Goal: Check status: Check status

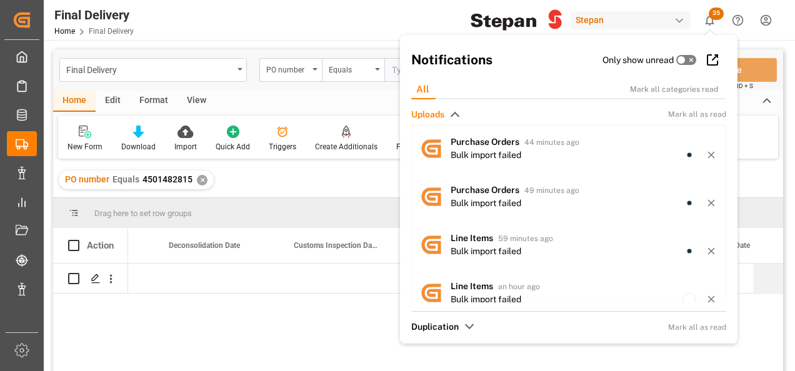
click at [313, 329] on div "03-10-2025" at bounding box center [455, 322] width 655 height 116
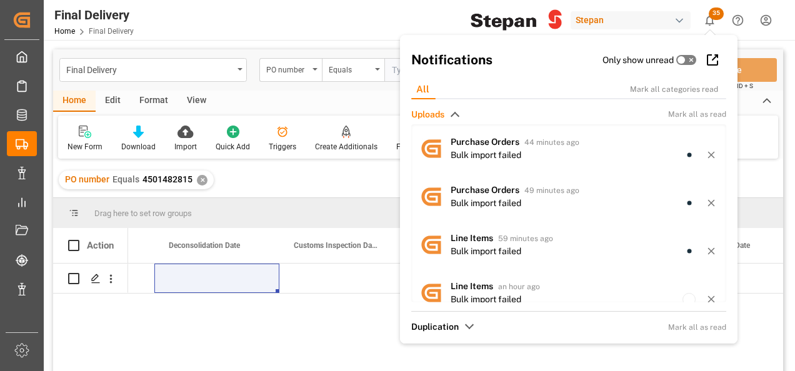
click at [346, 319] on div "03-10-2025" at bounding box center [455, 322] width 655 height 116
click at [341, 309] on div "03-10-2025" at bounding box center [455, 322] width 655 height 116
click at [613, 25] on div "Stepan" at bounding box center [630, 20] width 120 height 18
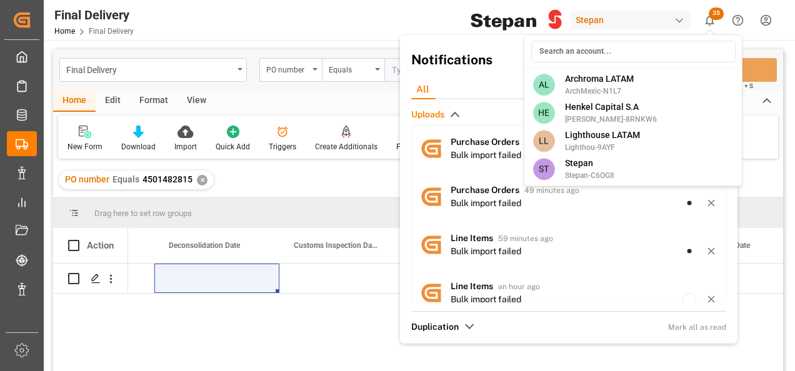
click at [706, 16] on html "Created by potrace 1.15, written by Peter Selinger 2001-2017 Created by potrace…" at bounding box center [397, 185] width 795 height 371
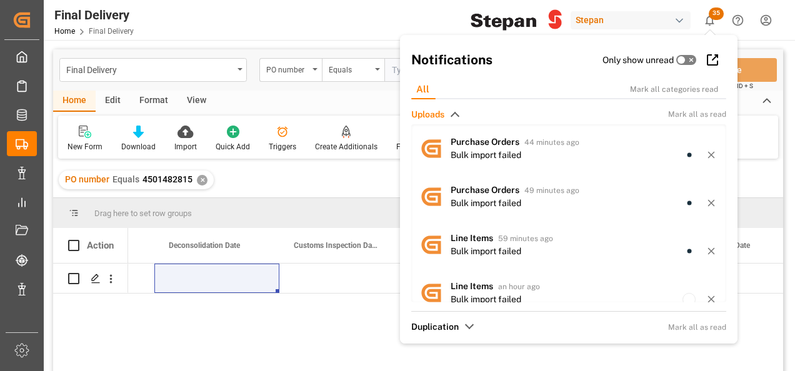
click at [706, 16] on icon "show 35 new notifications" at bounding box center [709, 20] width 13 height 13
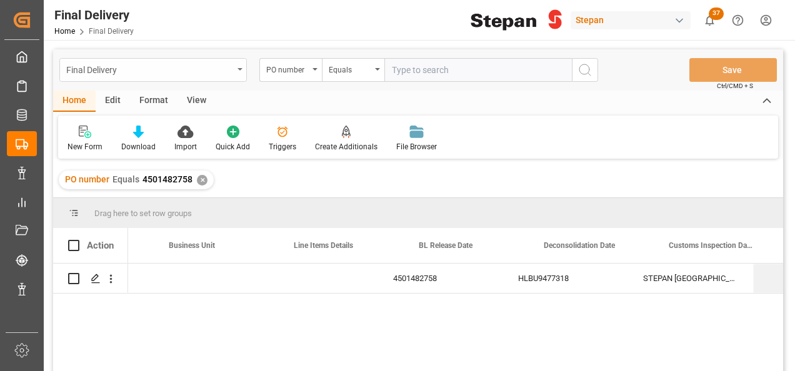
scroll to position [0, 474]
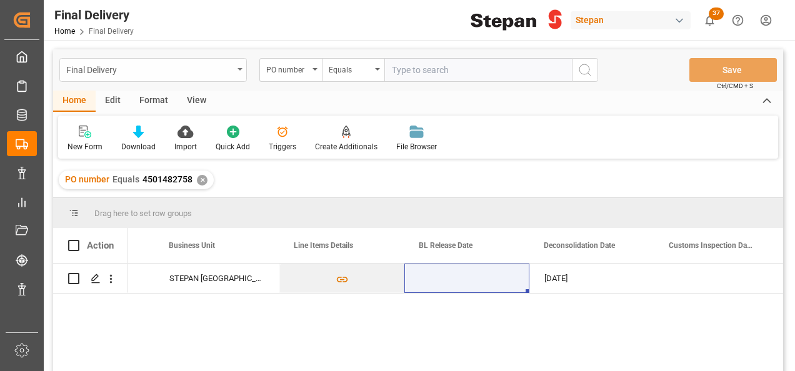
click at [238, 67] on div "Final Delivery" at bounding box center [152, 70] width 187 height 24
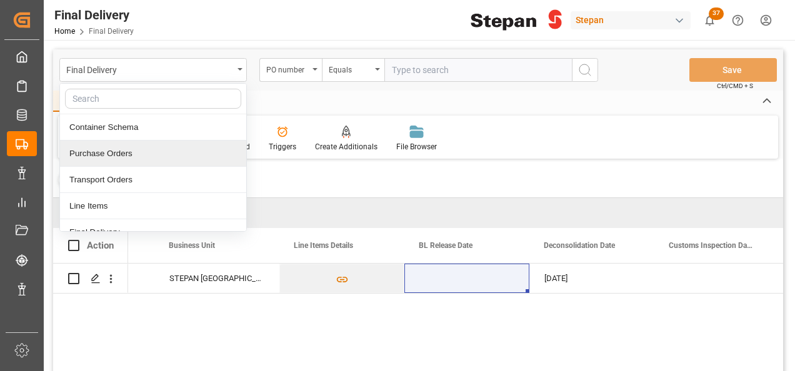
click at [108, 160] on div "Purchase Orders" at bounding box center [153, 154] width 186 height 26
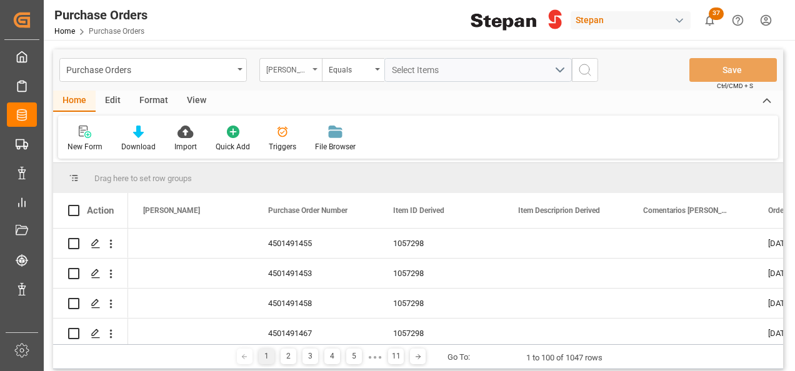
click at [304, 72] on div "[PERSON_NAME]" at bounding box center [287, 68] width 42 height 14
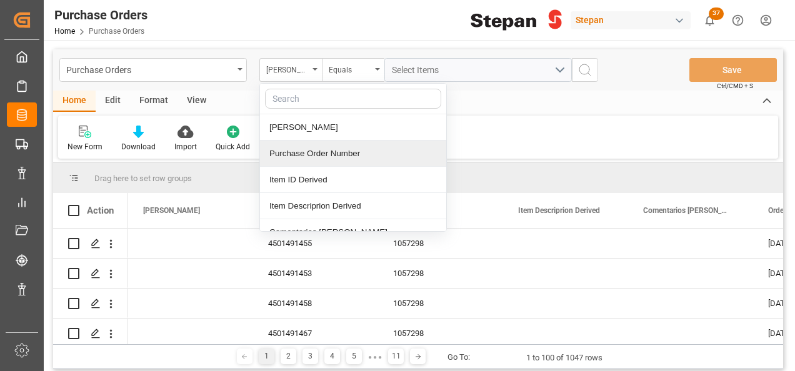
click at [308, 153] on div "Purchase Order Number" at bounding box center [353, 154] width 186 height 26
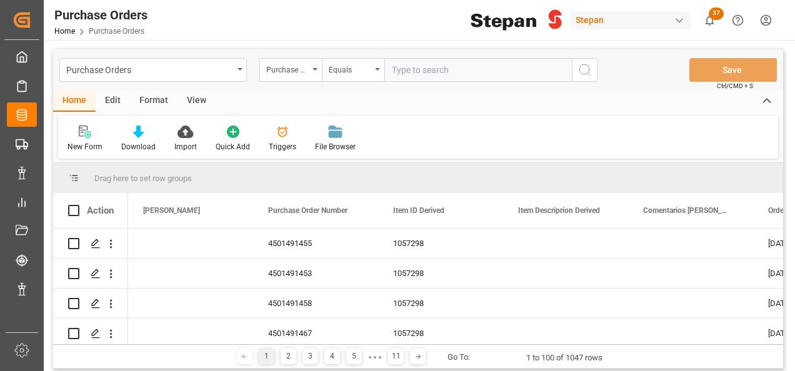
click at [441, 67] on input "text" at bounding box center [477, 70] width 187 height 24
type input "4501462459"
click at [580, 69] on icon "search button" at bounding box center [584, 69] width 15 height 15
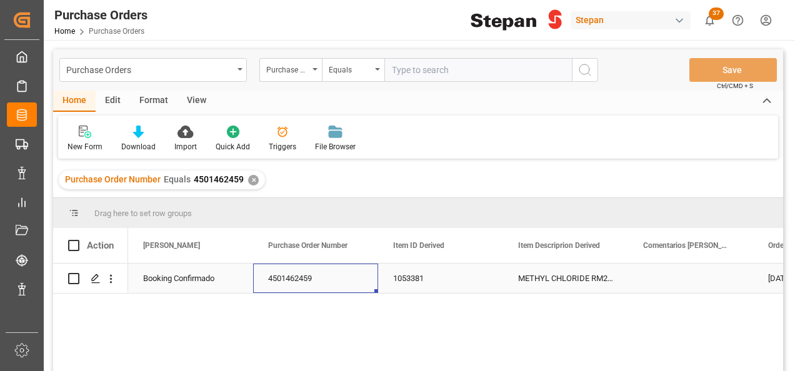
click at [294, 277] on div "4501462459" at bounding box center [315, 278] width 125 height 29
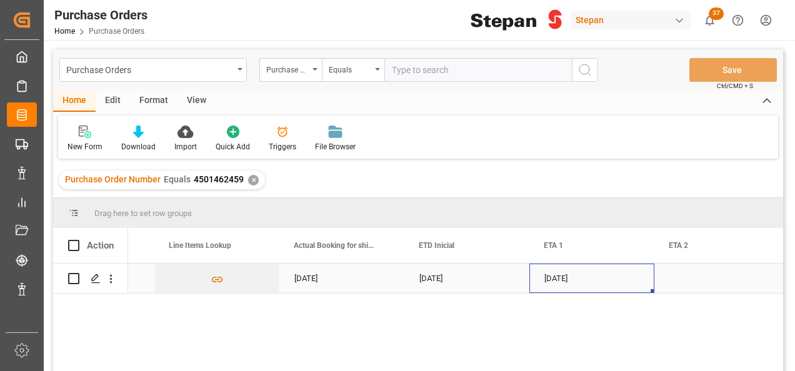
click at [581, 282] on div "[DATE]" at bounding box center [591, 278] width 125 height 29
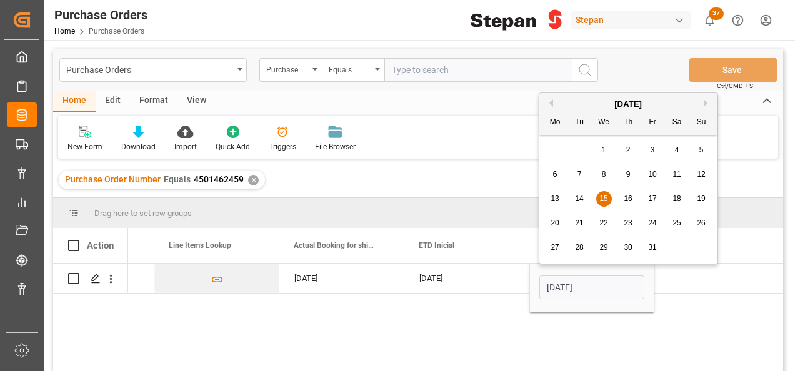
click at [703, 102] on button "Next Month" at bounding box center [706, 102] width 7 height 7
click at [685, 196] on div "10 11 12 13 14 15 16" at bounding box center [628, 199] width 171 height 24
click at [680, 197] on span "15" at bounding box center [676, 198] width 8 height 9
type input "[DATE]"
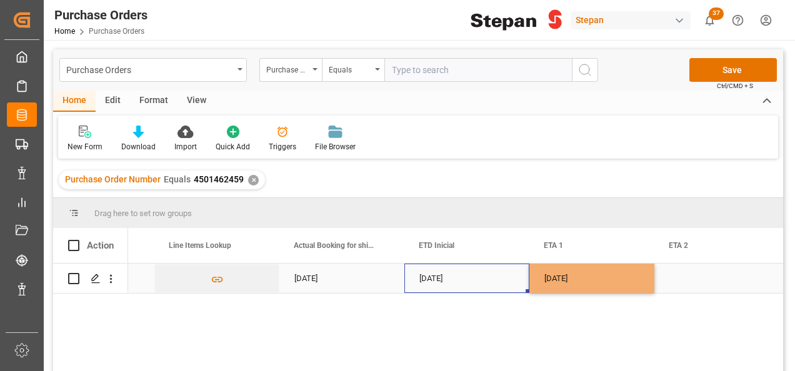
click at [500, 281] on div "[DATE]" at bounding box center [466, 278] width 125 height 29
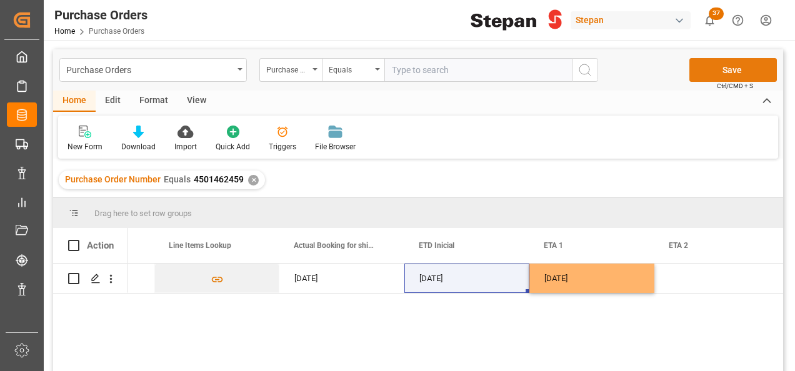
click at [724, 74] on button "Save" at bounding box center [732, 70] width 87 height 24
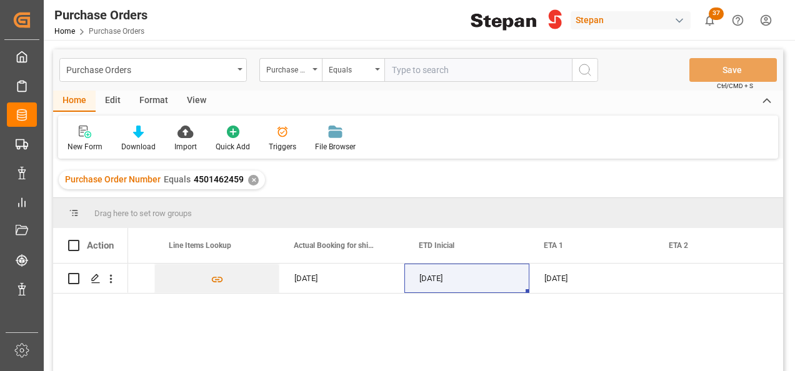
click at [249, 179] on div "✕" at bounding box center [253, 180] width 11 height 11
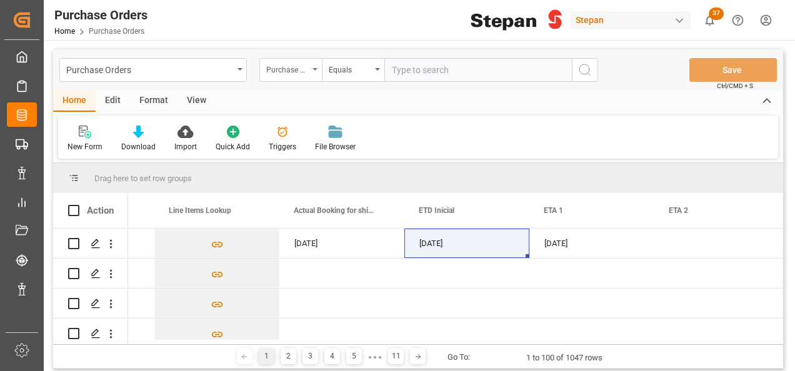
scroll to position [0, 1349]
click at [408, 70] on input "text" at bounding box center [477, 70] width 187 height 24
paste input "4501484093"
type input "4501484093"
click at [595, 66] on button "search button" at bounding box center [585, 70] width 26 height 24
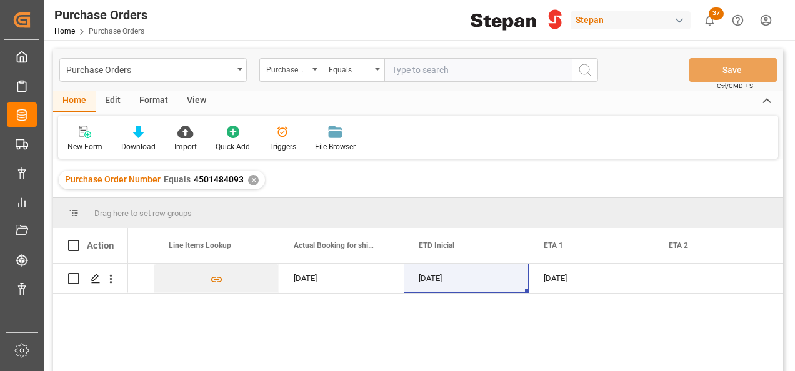
click at [250, 181] on div "✕" at bounding box center [253, 180] width 11 height 11
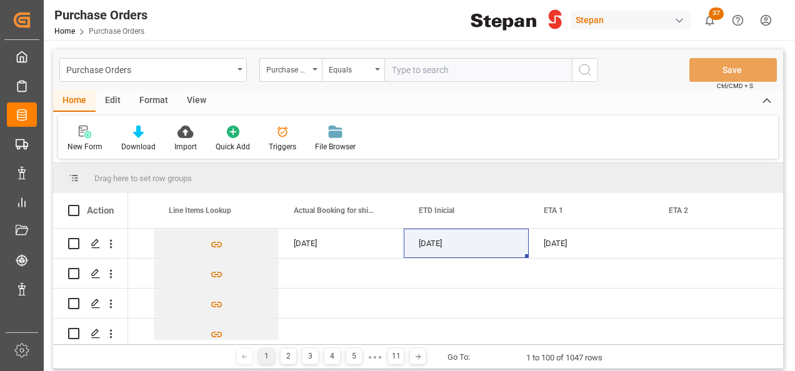
click at [409, 72] on input "text" at bounding box center [477, 70] width 187 height 24
paste input "4501484093"
type input "4501484093"
click at [600, 68] on div "Purchase Orders Purchase Order Number Equals 4501484093 Save Ctrl/CMD + S" at bounding box center [418, 69] width 730 height 41
click at [585, 72] on icon "search button" at bounding box center [584, 69] width 15 height 15
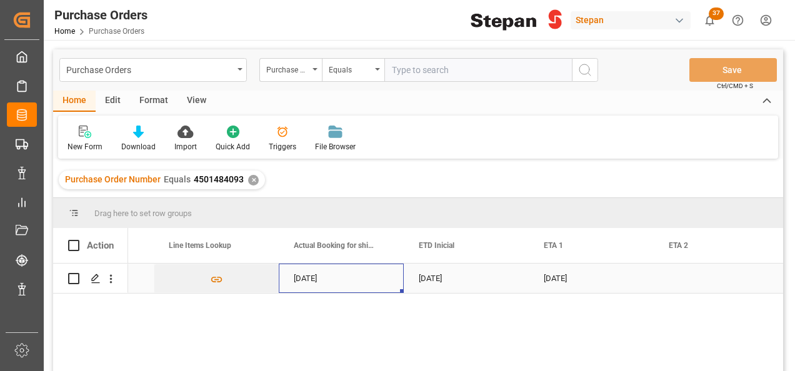
click at [310, 271] on div "[DATE]" at bounding box center [341, 278] width 125 height 29
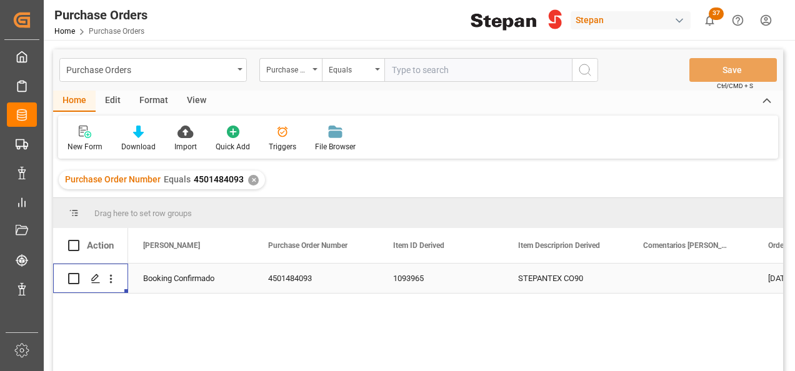
click at [167, 268] on div "Booking Confirmado" at bounding box center [190, 278] width 95 height 29
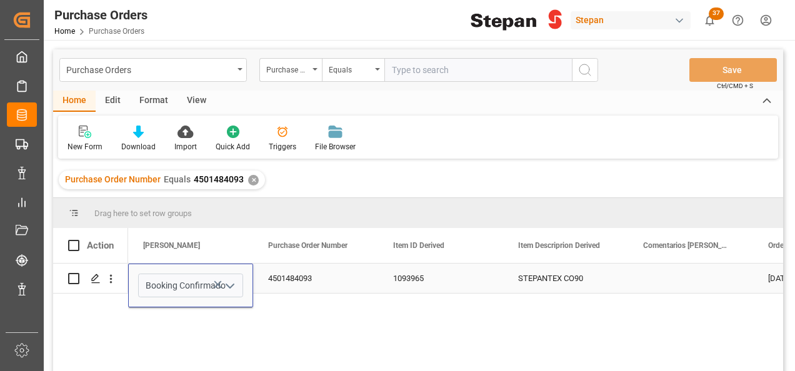
click at [229, 281] on icon "open menu" at bounding box center [229, 286] width 15 height 15
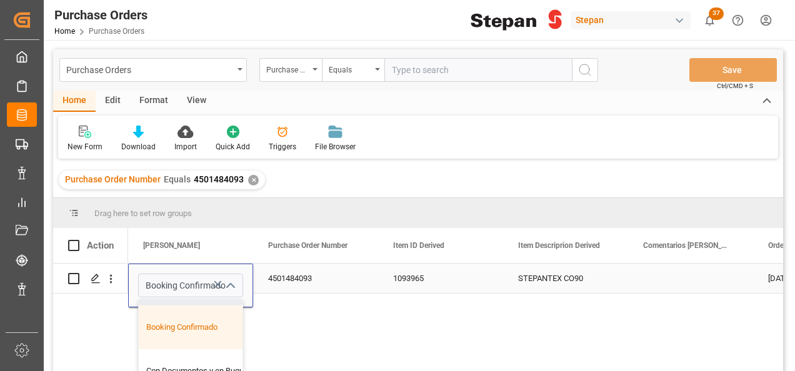
scroll to position [62, 0]
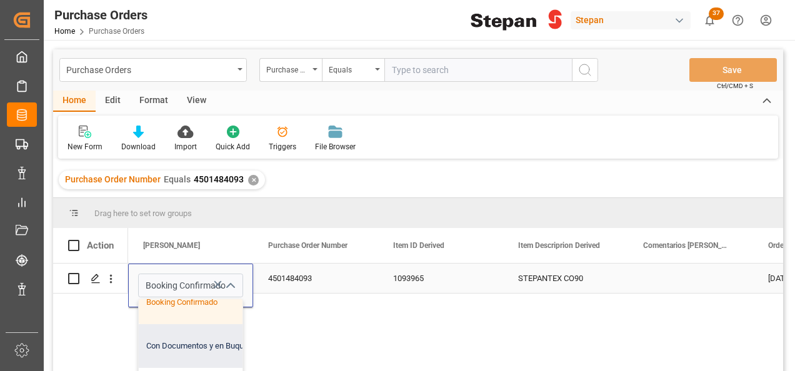
click at [177, 345] on div "Con Documentos y en Buque" at bounding box center [203, 346] width 129 height 44
type input "Con Documentos y en Buque"
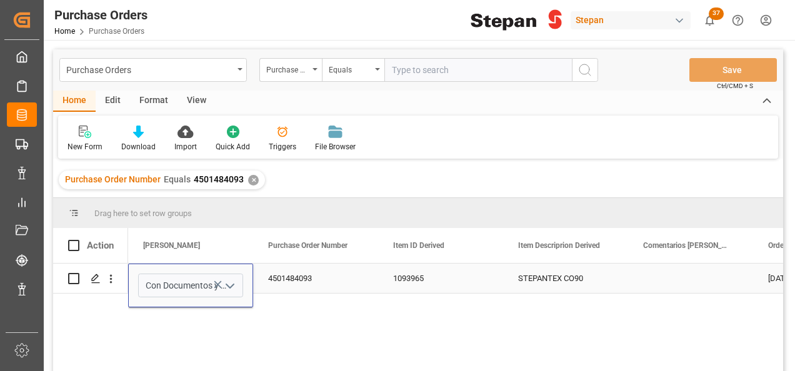
click at [327, 274] on div "4501484093" at bounding box center [315, 278] width 125 height 29
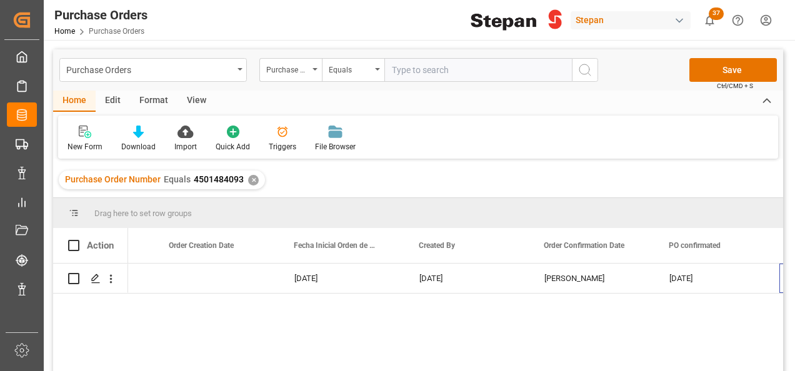
scroll to position [0, 599]
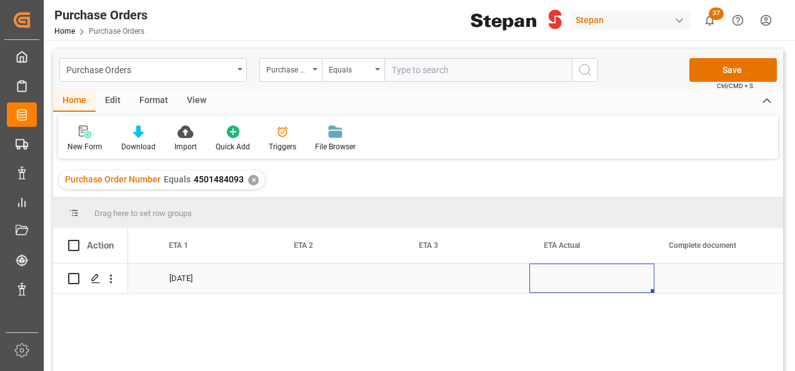
click at [563, 284] on div "Press SPACE to select this row." at bounding box center [591, 278] width 125 height 29
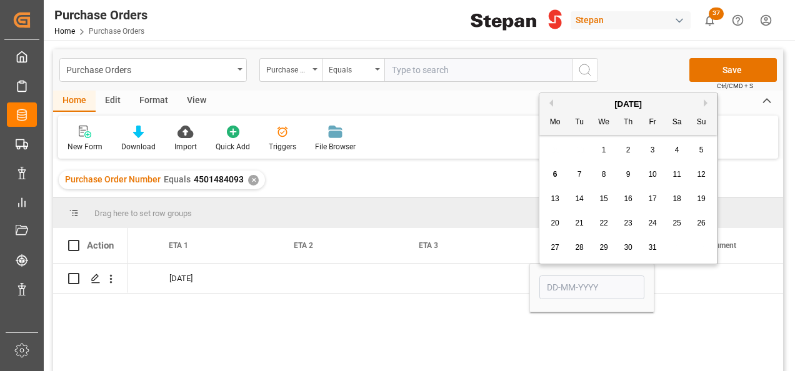
click at [601, 223] on span "22" at bounding box center [603, 223] width 8 height 9
type input "[DATE]"
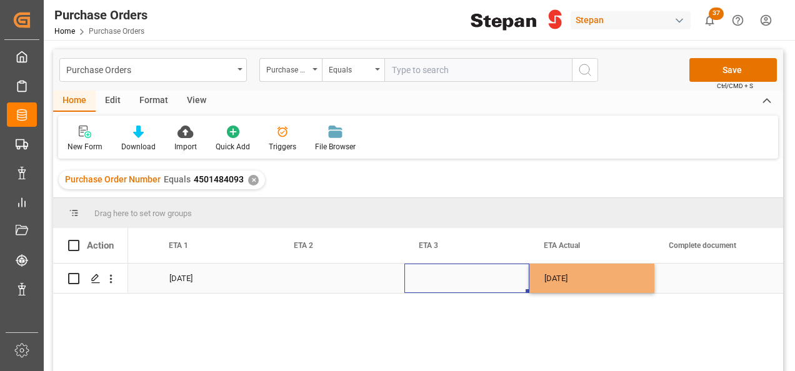
drag, startPoint x: 471, startPoint y: 276, endPoint x: 684, endPoint y: 174, distance: 236.4
click at [472, 276] on div "Press SPACE to select this row." at bounding box center [466, 278] width 125 height 29
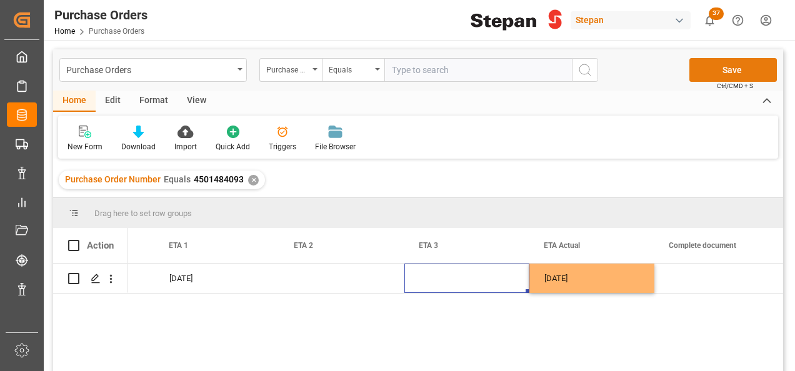
click at [718, 66] on button "Save" at bounding box center [732, 70] width 87 height 24
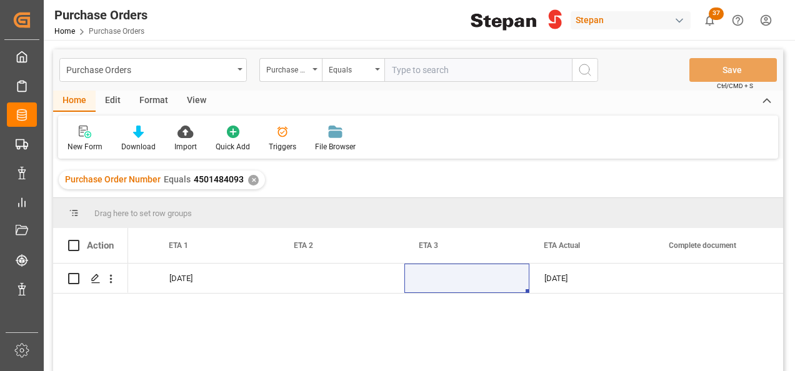
click at [252, 182] on div "✕" at bounding box center [253, 180] width 11 height 11
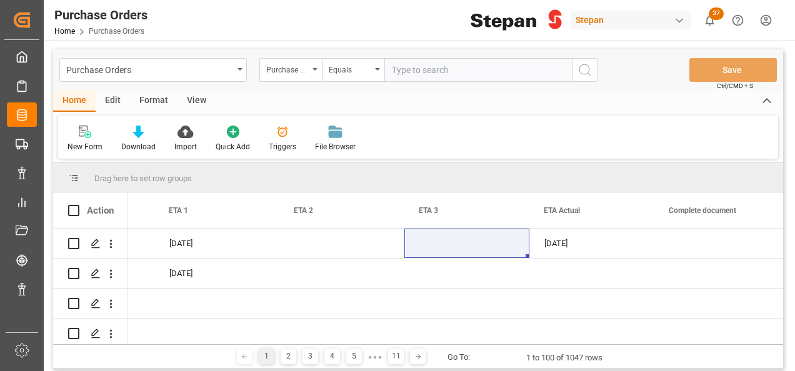
scroll to position [0, 1724]
click at [312, 70] on icon "open menu" at bounding box center [314, 69] width 5 height 2
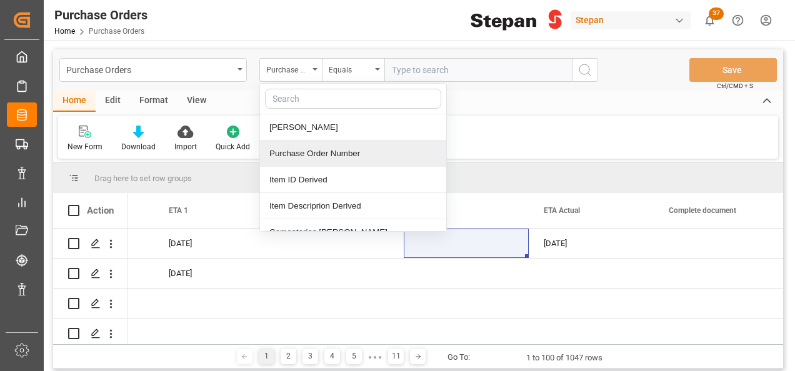
click at [294, 152] on div "Purchase Order Number" at bounding box center [353, 154] width 186 height 26
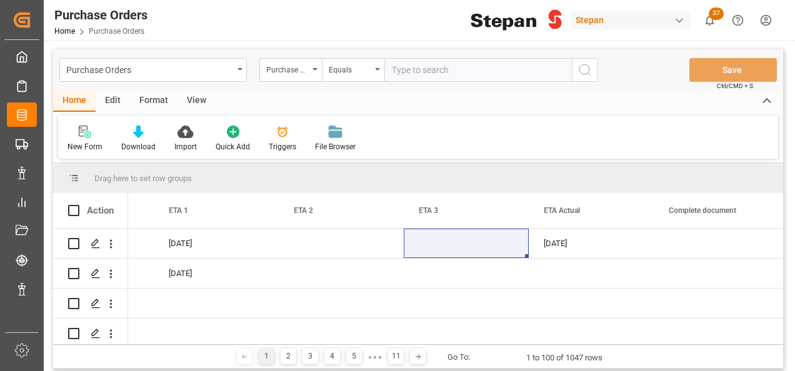
click at [439, 73] on input "text" at bounding box center [477, 70] width 187 height 24
paste input "4501462458"
type input "4501462458"
click at [583, 71] on icon "search button" at bounding box center [584, 69] width 15 height 15
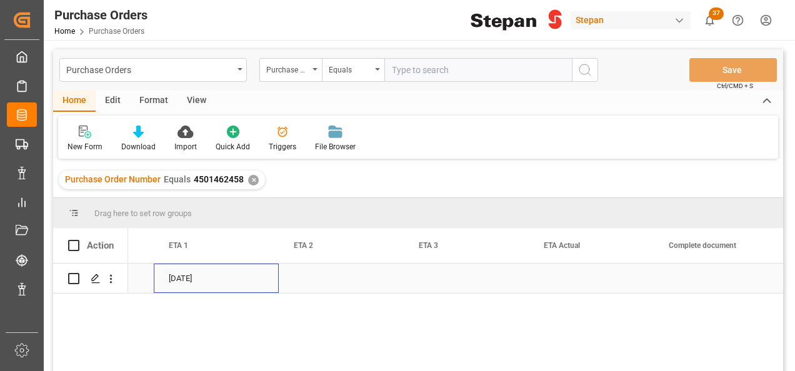
click at [195, 276] on div "[DATE]" at bounding box center [216, 278] width 125 height 29
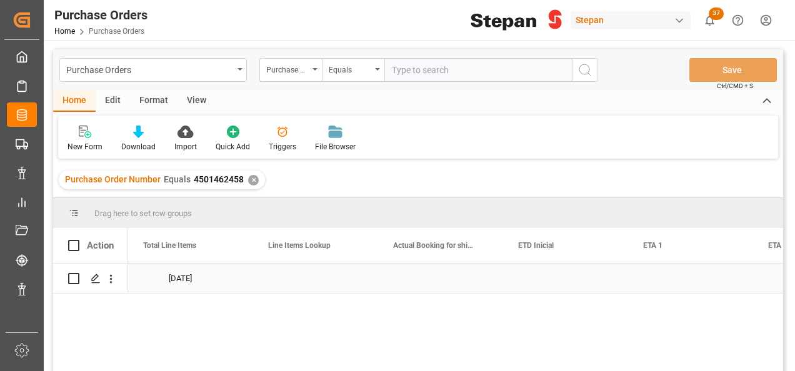
scroll to position [0, 1249]
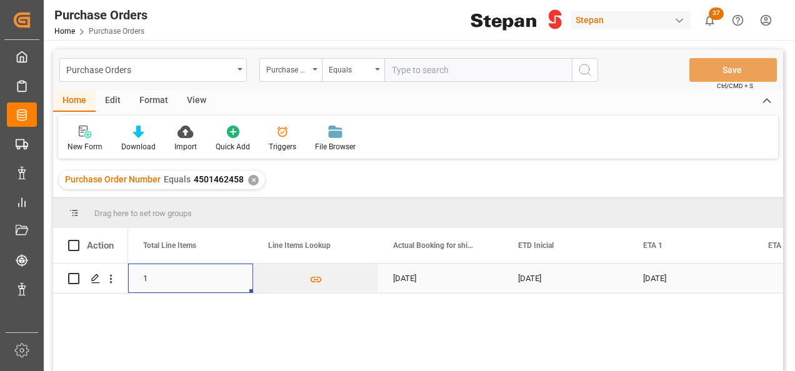
click at [391, 292] on div "[DATE]" at bounding box center [440, 278] width 125 height 29
click at [236, 280] on div "1" at bounding box center [190, 278] width 125 height 29
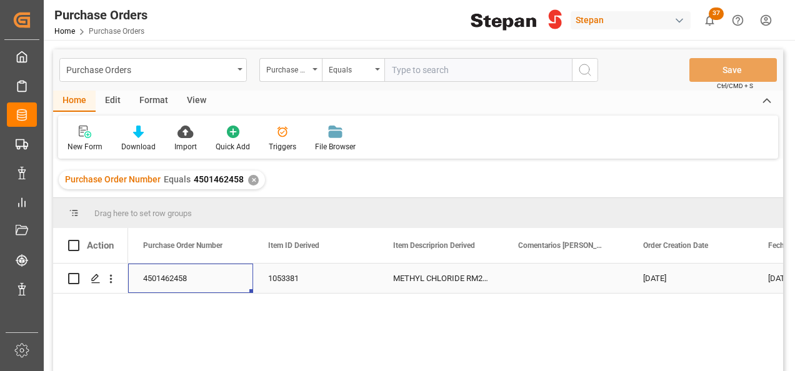
scroll to position [0, 0]
